Goal: Task Accomplishment & Management: Complete application form

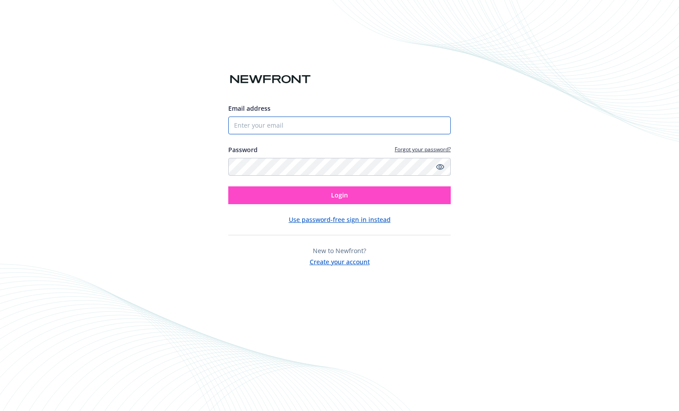
type input "[EMAIL_ADDRESS][DOMAIN_NAME]"
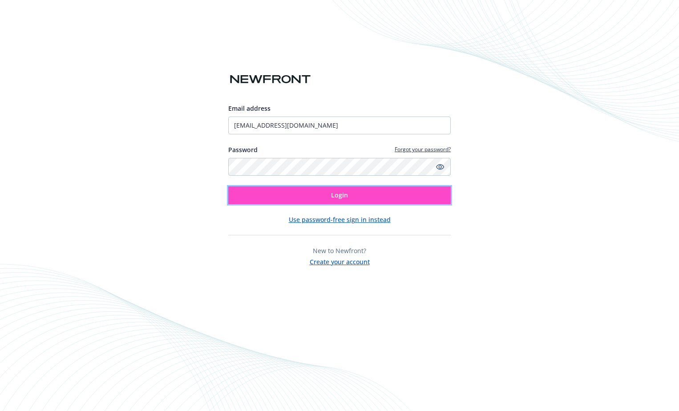
click at [317, 200] on button "Login" at bounding box center [339, 195] width 222 height 18
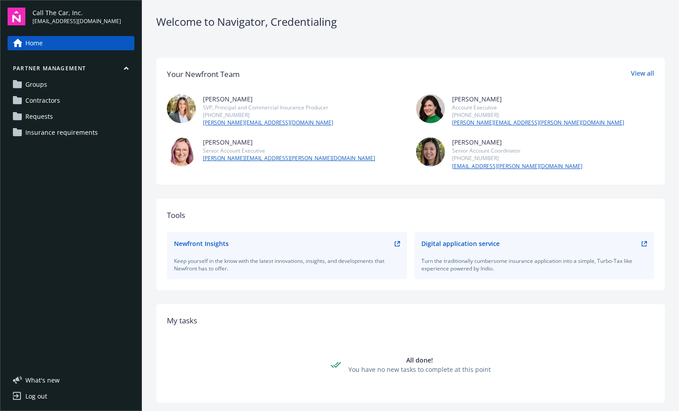
click at [61, 100] on link "Contractors" at bounding box center [71, 100] width 127 height 14
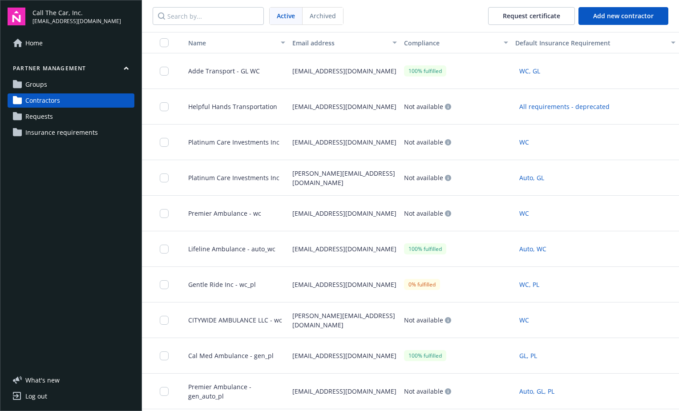
click at [48, 116] on span "Requests" at bounding box center [39, 116] width 28 height 14
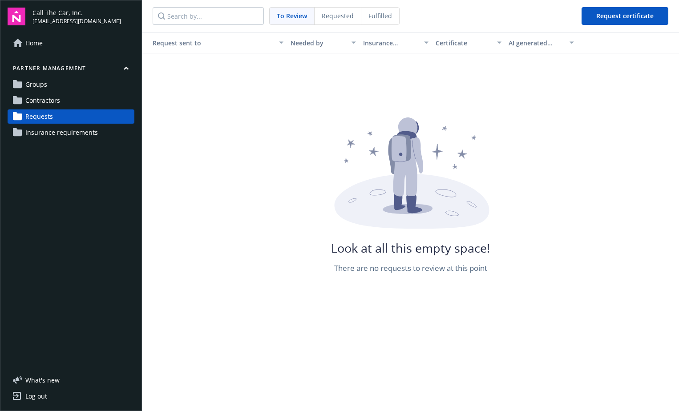
click at [339, 15] on span "Requested" at bounding box center [338, 15] width 32 height 9
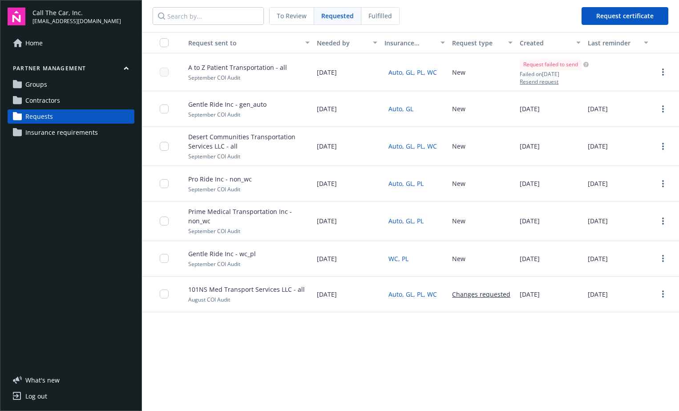
click at [403, 292] on button "Auto, GL, PL, WC" at bounding box center [412, 294] width 57 height 14
drag, startPoint x: 39, startPoint y: 99, endPoint x: 44, endPoint y: 98, distance: 5.5
click at [39, 99] on span "Contractors" at bounding box center [42, 100] width 35 height 14
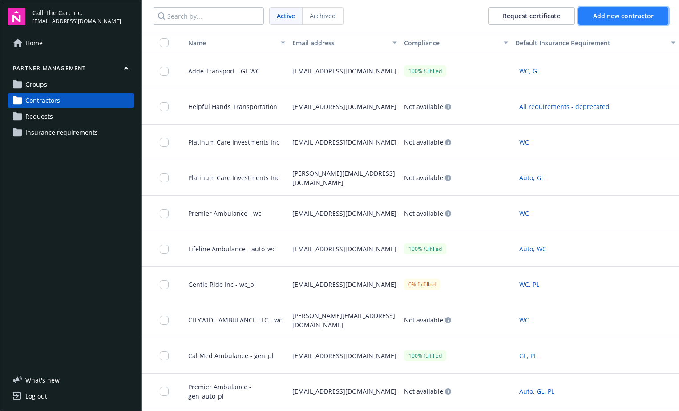
click at [625, 15] on span "Add new contractor" at bounding box center [623, 16] width 61 height 8
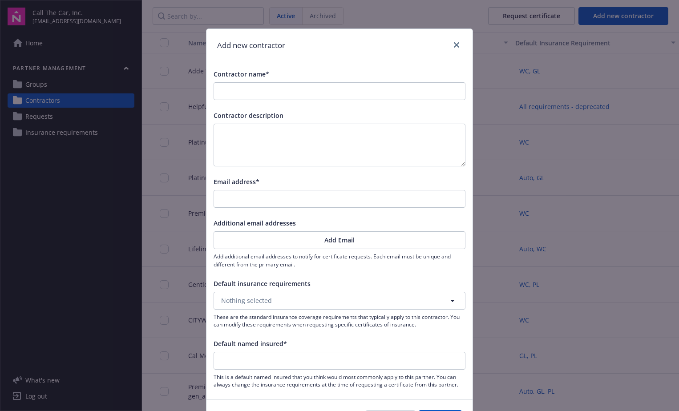
click at [391, 37] on div "Add new contractor" at bounding box center [339, 45] width 266 height 33
click at [454, 43] on icon "close" at bounding box center [456, 44] width 5 height 5
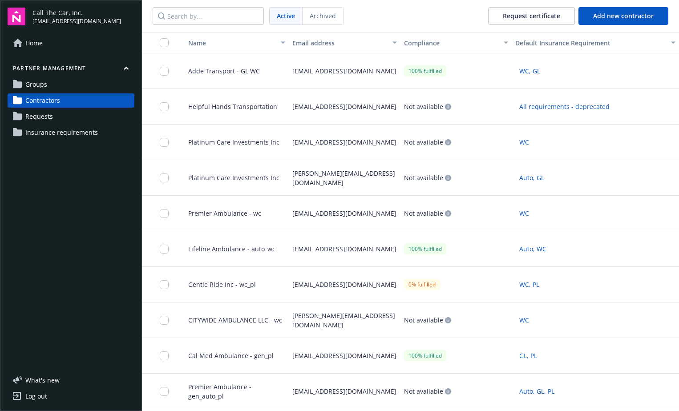
click at [85, 223] on div "Home Partner management Groups Contractors Requests Insurance requirements" at bounding box center [71, 198] width 127 height 324
